Goal: Task Accomplishment & Management: Manage account settings

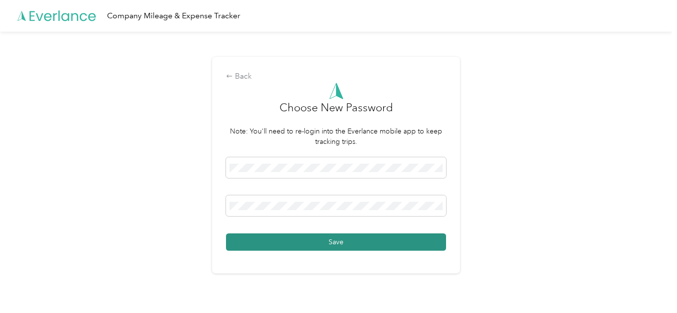
click at [332, 242] on button "Save" at bounding box center [336, 242] width 220 height 17
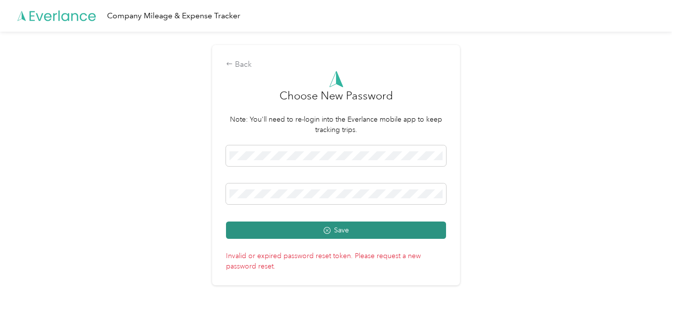
click at [339, 234] on button "Save" at bounding box center [336, 230] width 220 height 17
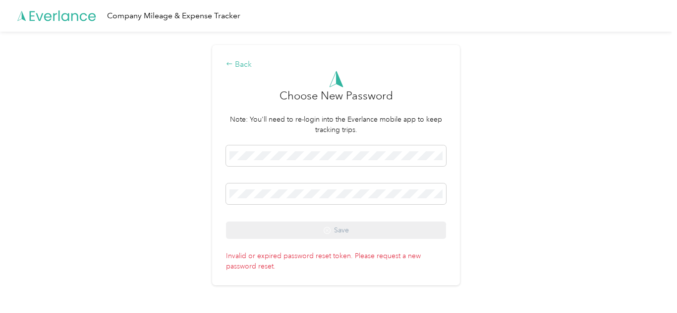
click at [237, 63] on div "Back" at bounding box center [336, 65] width 220 height 12
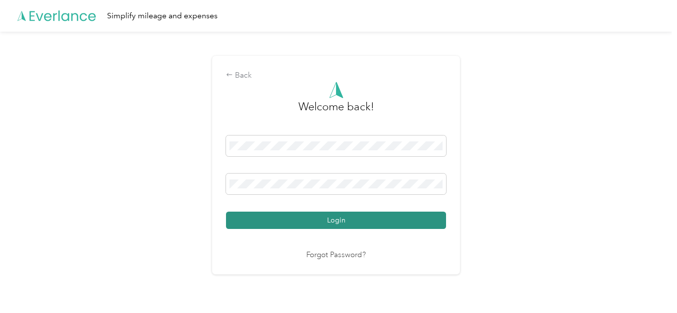
click at [335, 223] on button "Login" at bounding box center [336, 220] width 220 height 17
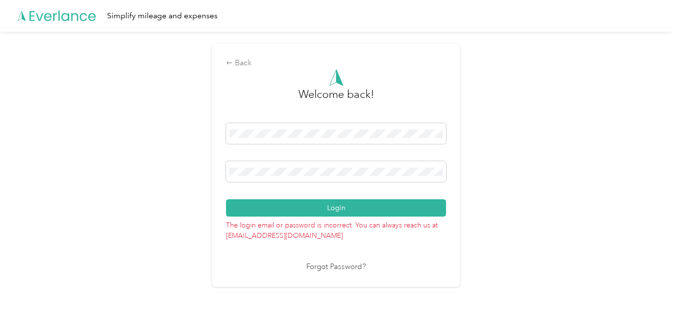
click at [338, 268] on link "Forgot Password?" at bounding box center [335, 267] width 59 height 11
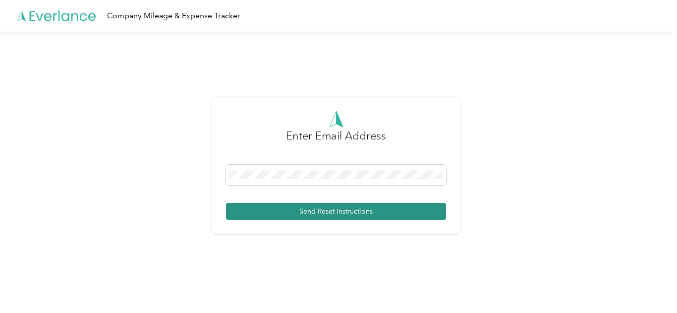
click at [343, 216] on button "Send Reset Instructions" at bounding box center [336, 211] width 220 height 17
click at [320, 212] on button "Send Reset Instructions" at bounding box center [336, 211] width 220 height 17
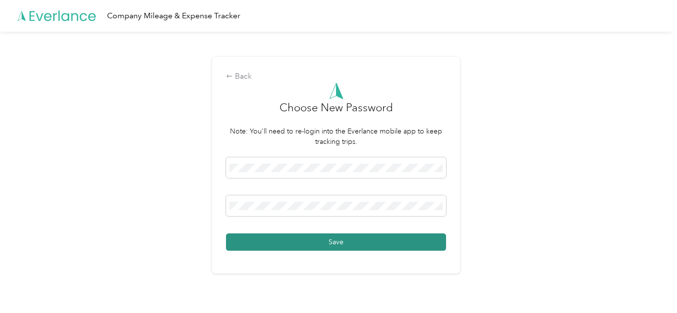
click at [335, 246] on button "Save" at bounding box center [336, 242] width 220 height 17
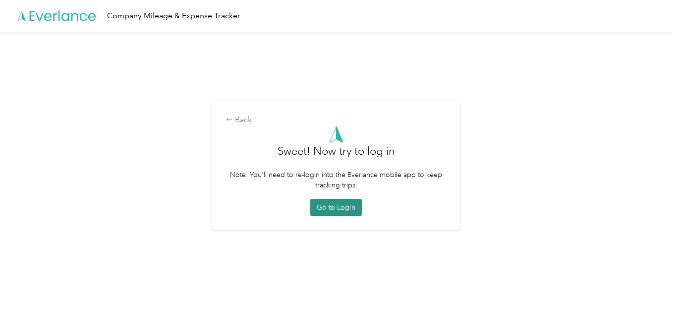
click at [333, 209] on button "Go to Login" at bounding box center [336, 207] width 52 height 17
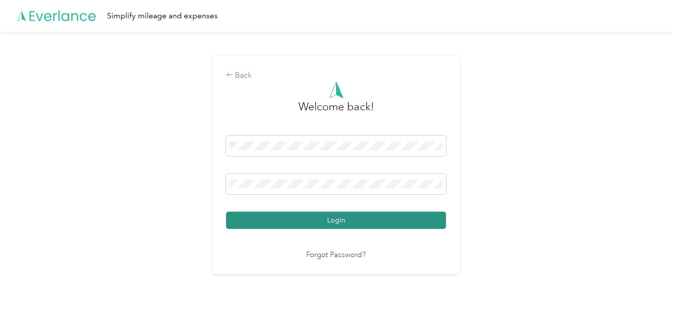
click at [335, 224] on button "Login" at bounding box center [336, 220] width 220 height 17
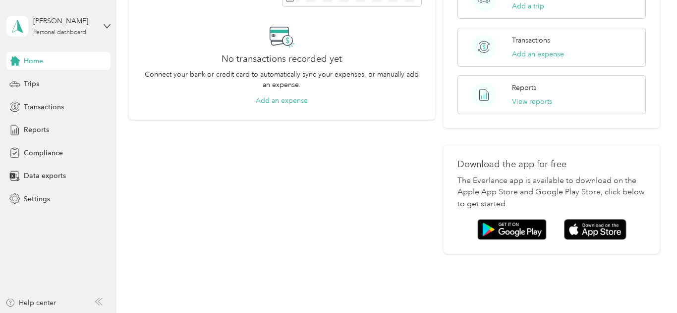
scroll to position [233, 0]
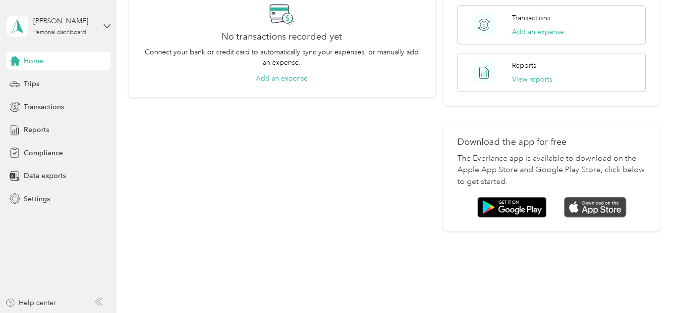
click at [600, 197] on img at bounding box center [595, 207] width 62 height 21
